Goal: Information Seeking & Learning: Understand process/instructions

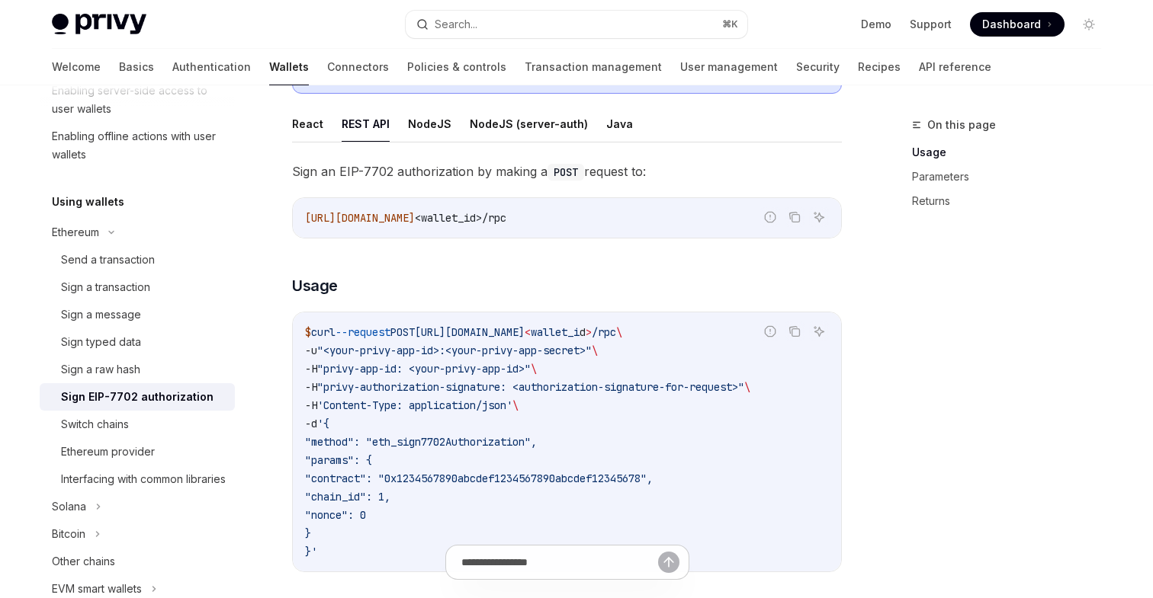
scroll to position [383, 0]
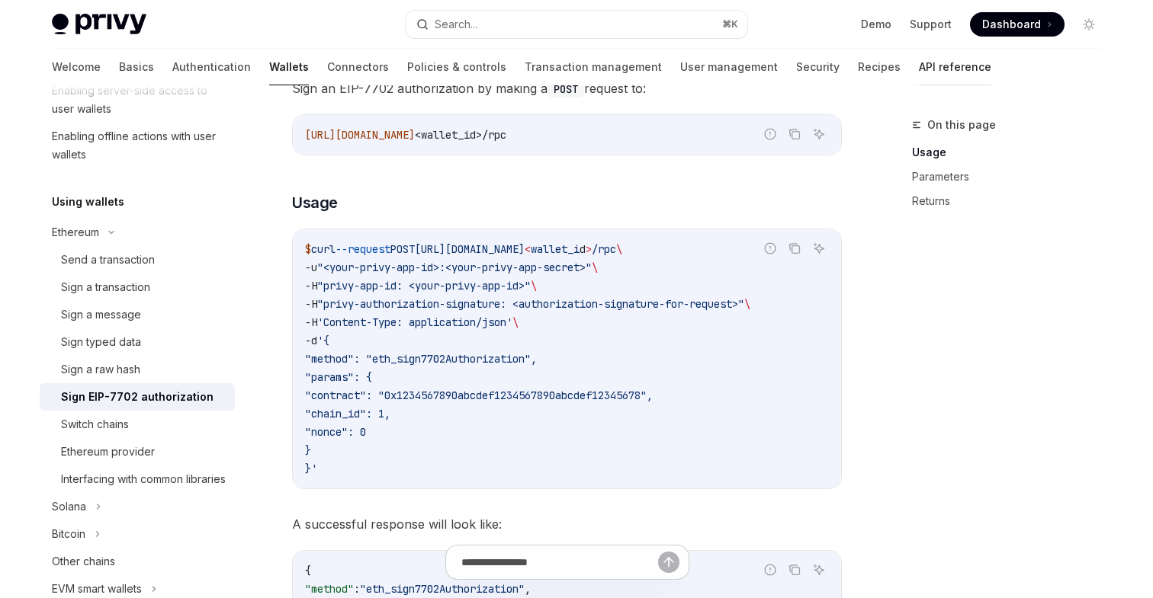
click at [919, 69] on link "API reference" at bounding box center [955, 67] width 72 height 37
click at [919, 72] on link "API reference" at bounding box center [955, 67] width 72 height 37
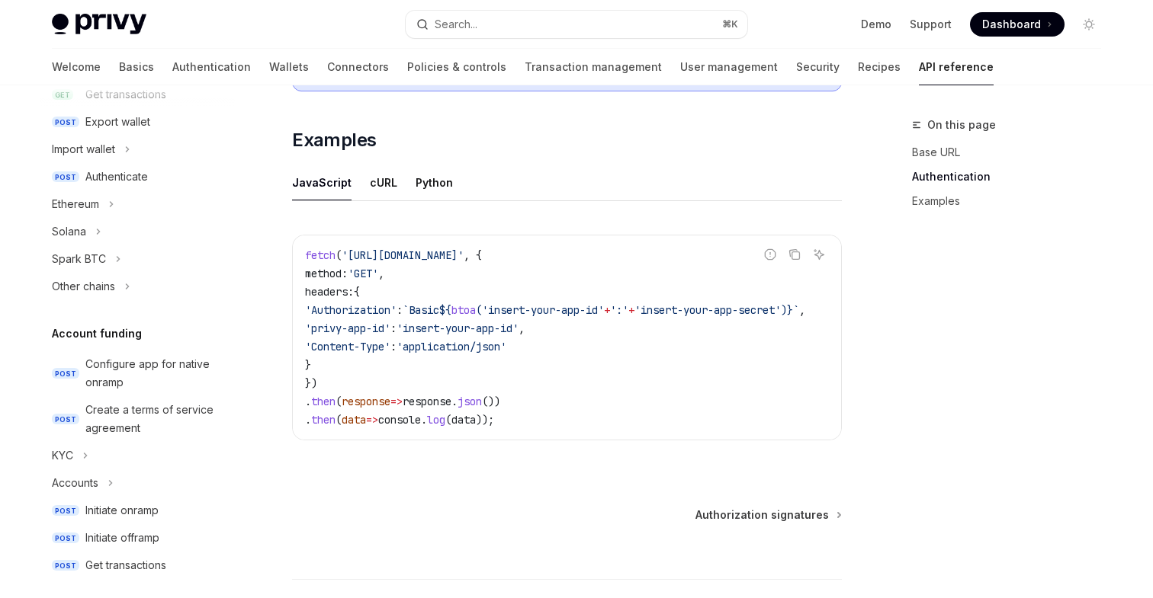
scroll to position [262, 0]
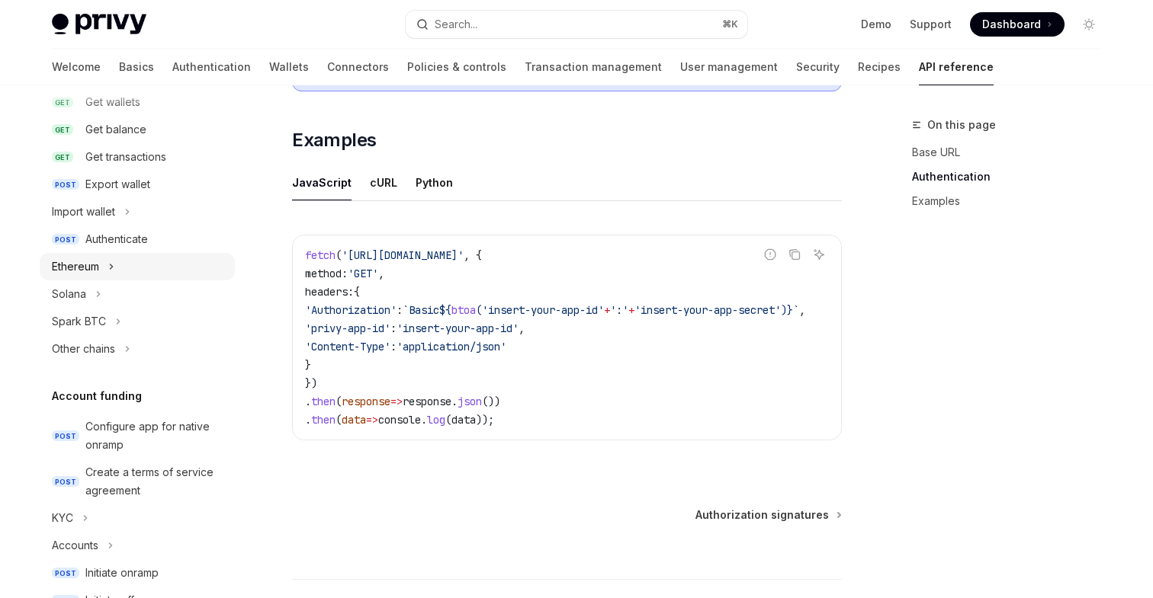
click at [104, 273] on button "Ethereum" at bounding box center [137, 266] width 195 height 27
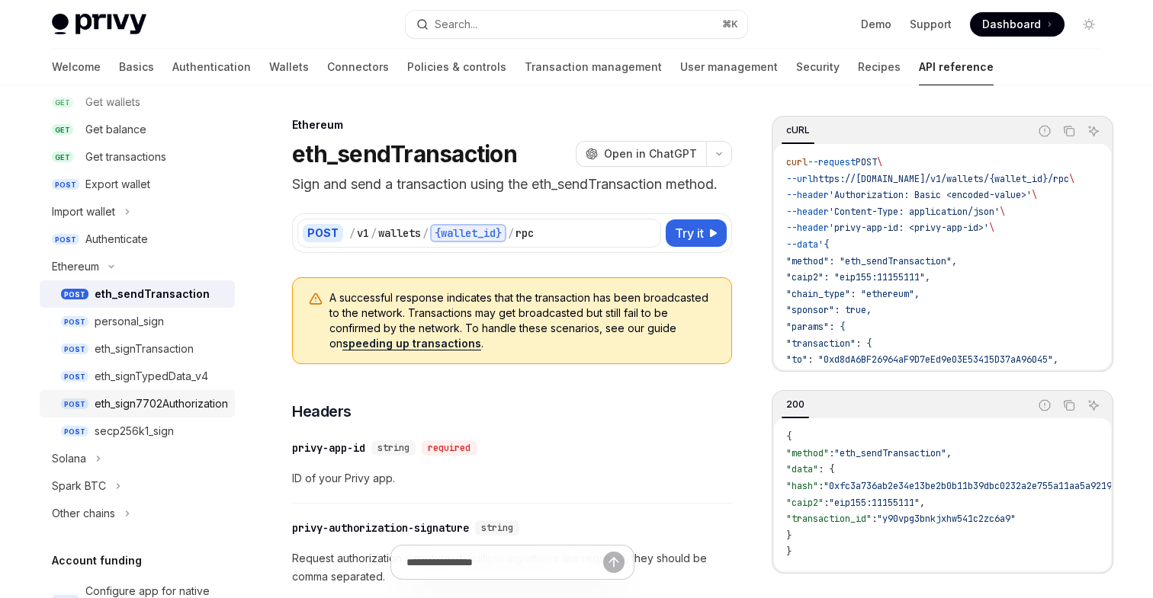
click at [155, 393] on link "POST eth_sign7702Authorization" at bounding box center [137, 403] width 195 height 27
type textarea "*"
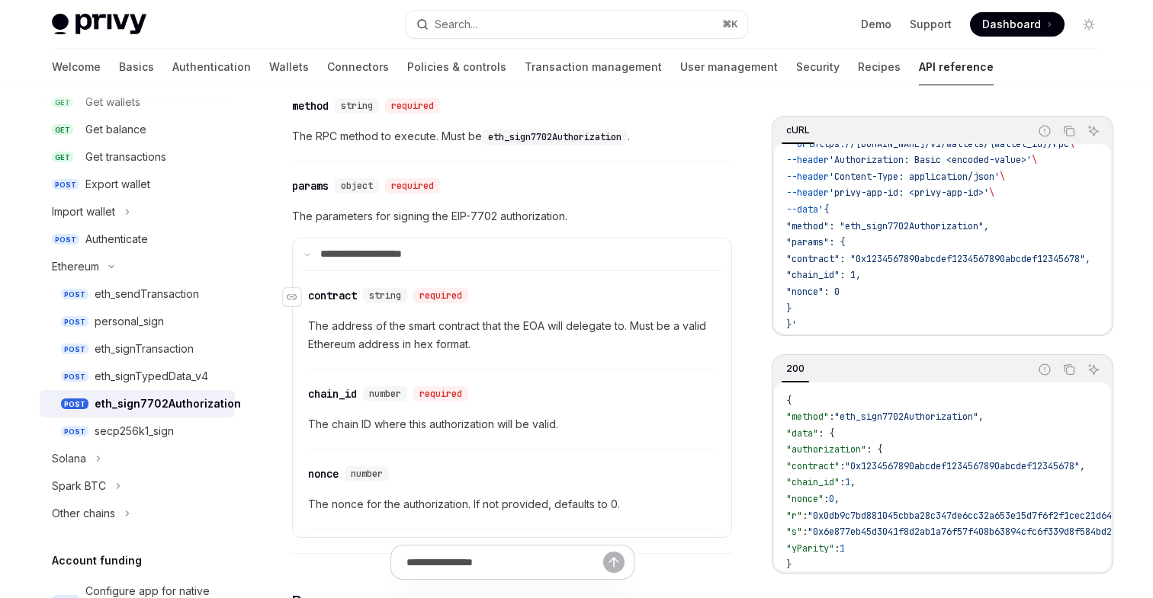
scroll to position [598, 0]
